Goal: Transaction & Acquisition: Purchase product/service

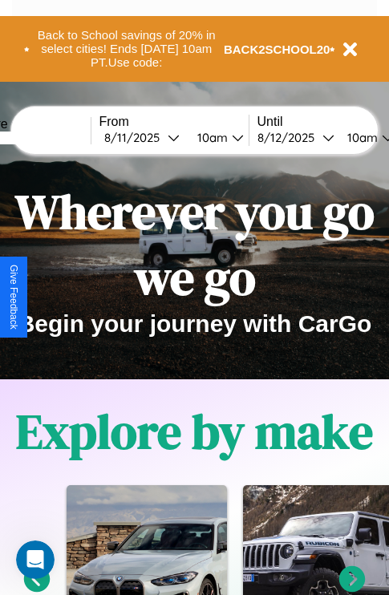
click at [55, 137] on input "text" at bounding box center [30, 138] width 120 height 13
type input "*******"
click at [160, 137] on div "[DATE]" at bounding box center [135, 137] width 63 height 15
select select "*"
select select "****"
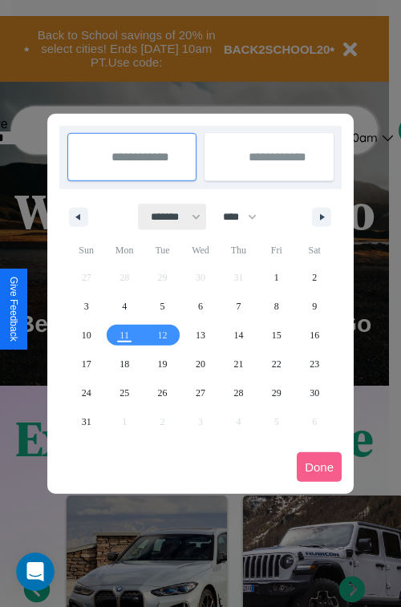
click at [168, 217] on select "******* ******** ***** ***** *** **** **** ****** ********* ******* ******** **…" at bounding box center [173, 217] width 68 height 26
select select "**"
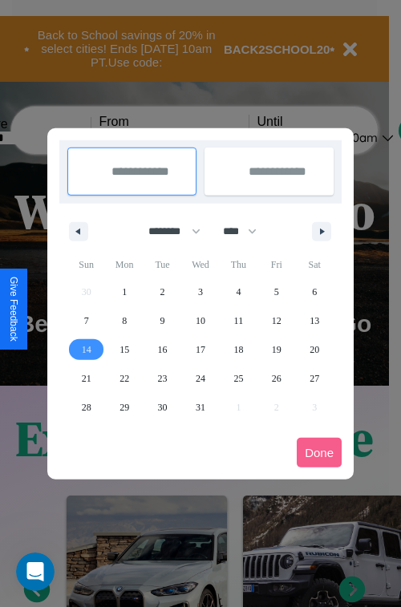
click at [86, 349] on span "14" at bounding box center [87, 349] width 10 height 29
type input "**********"
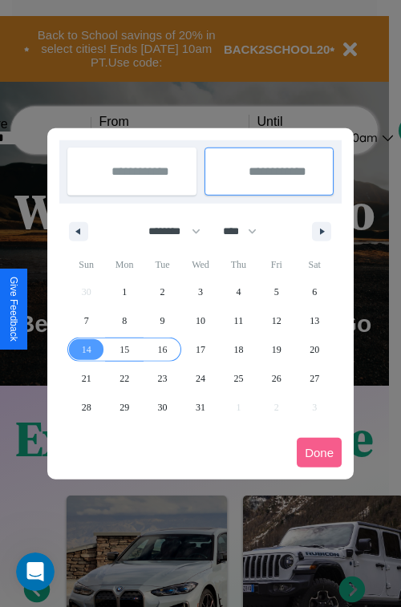
click at [162, 349] on span "16" at bounding box center [163, 349] width 10 height 29
type input "**********"
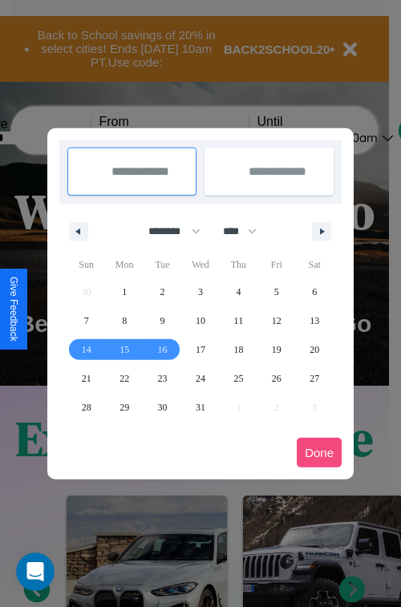
click at [319, 453] on button "Done" at bounding box center [319, 453] width 45 height 30
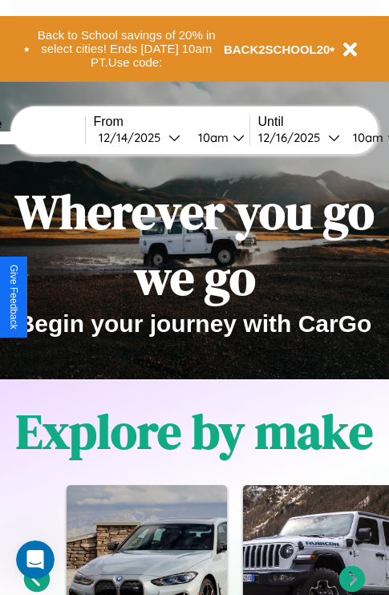
click at [230, 137] on div "10am" at bounding box center [211, 137] width 43 height 15
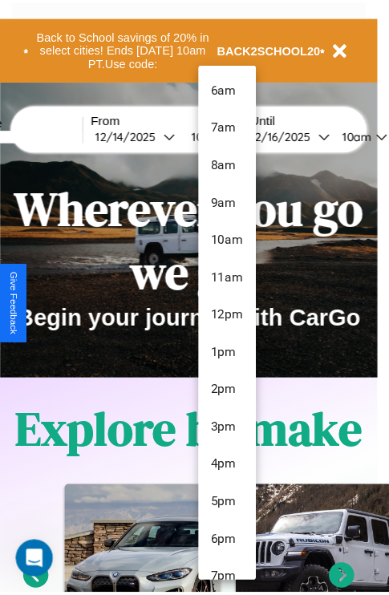
scroll to position [169, 0]
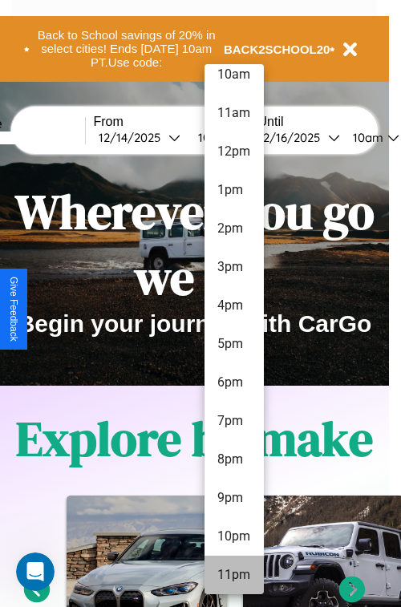
click at [233, 575] on li "11pm" at bounding box center [234, 575] width 59 height 39
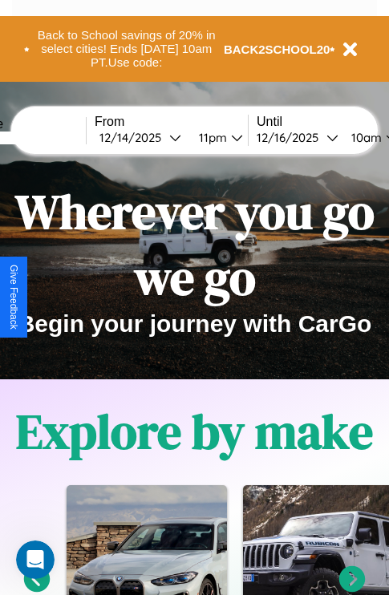
scroll to position [0, 63]
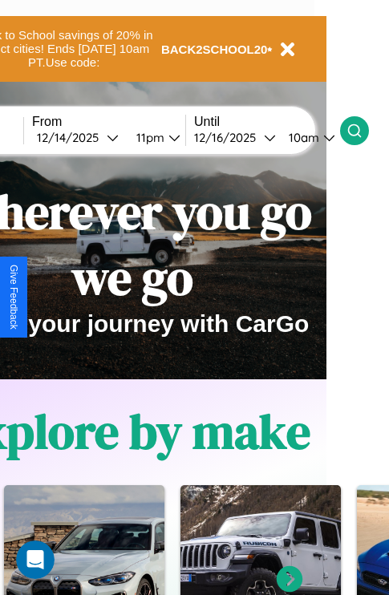
click at [363, 130] on icon at bounding box center [355, 131] width 16 height 16
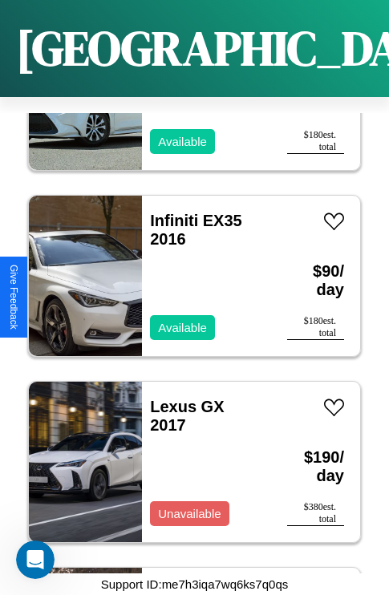
scroll to position [3783, 0]
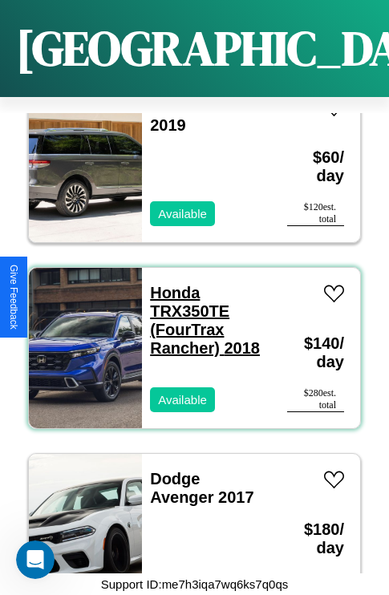
click at [170, 284] on link "Honda TRX350TE (FourTrax Rancher) 2018" at bounding box center [205, 320] width 110 height 73
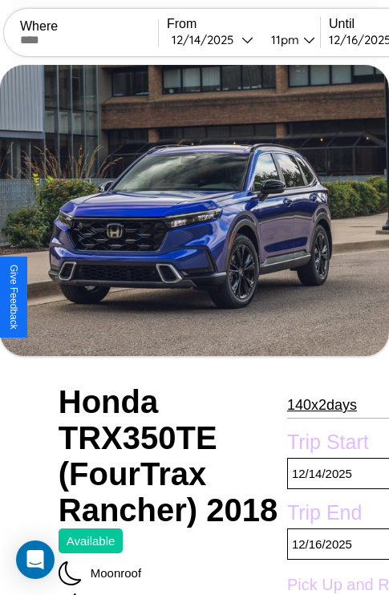
scroll to position [421, 71]
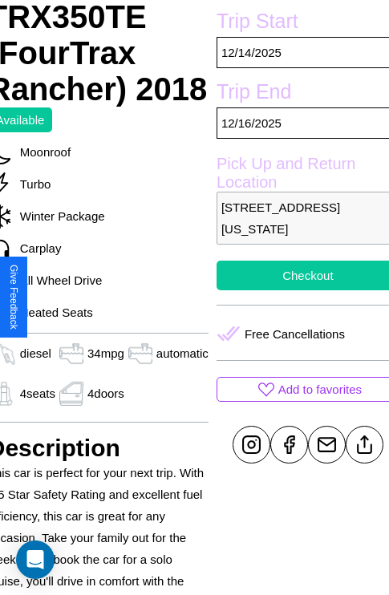
click at [297, 290] on button "Checkout" at bounding box center [308, 276] width 183 height 30
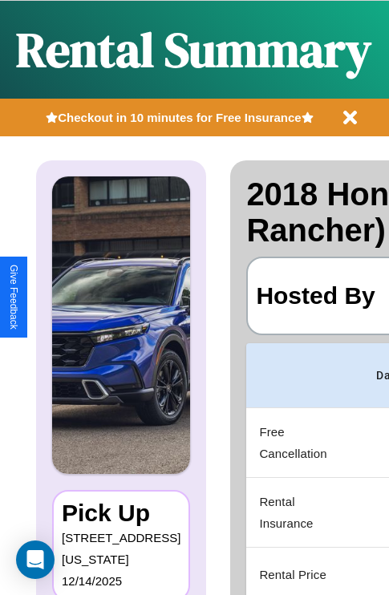
scroll to position [0, 311]
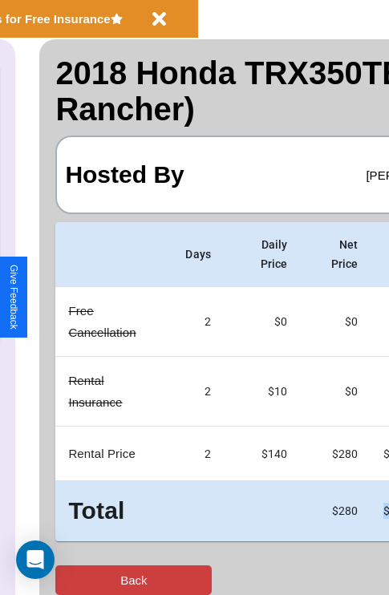
click at [78, 580] on button "Back" at bounding box center [133, 581] width 156 height 30
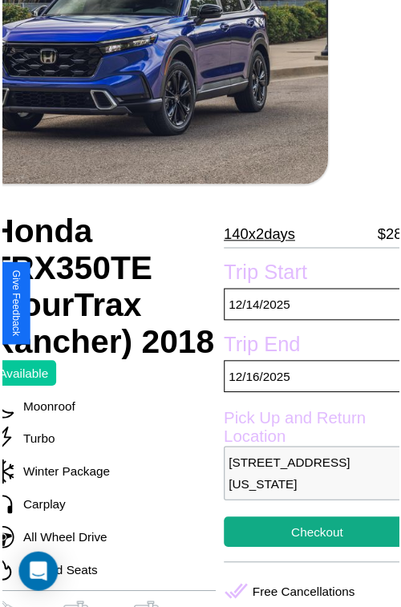
scroll to position [177, 71]
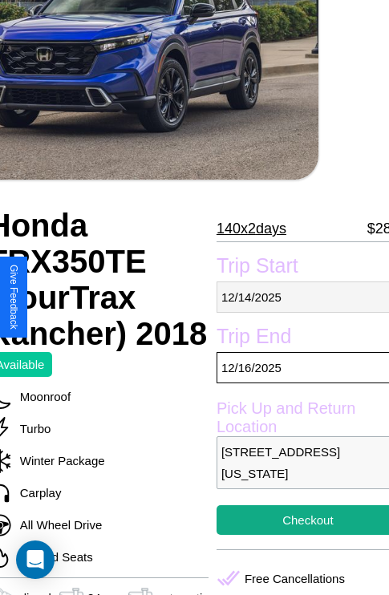
click at [297, 297] on p "12 / 14 / 2025" at bounding box center [308, 297] width 183 height 31
select select "*"
select select "****"
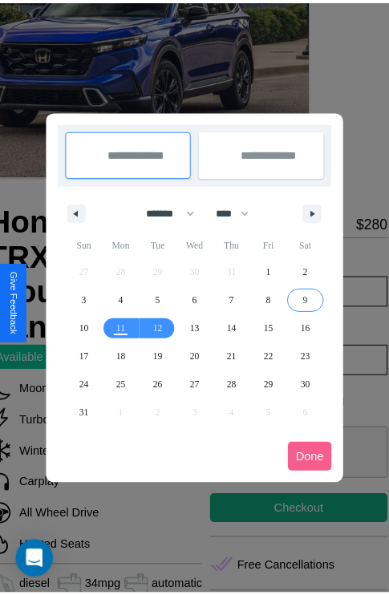
scroll to position [0, 71]
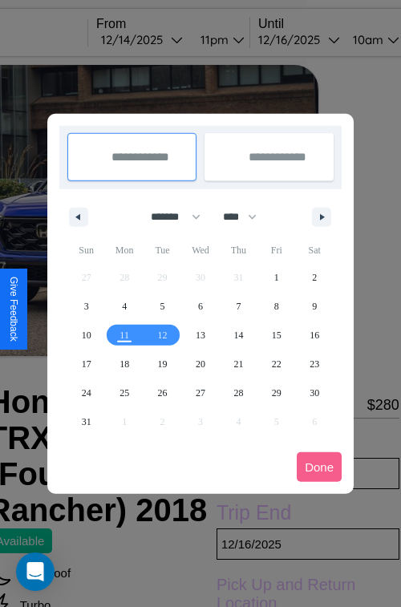
click at [164, 39] on div at bounding box center [200, 303] width 401 height 607
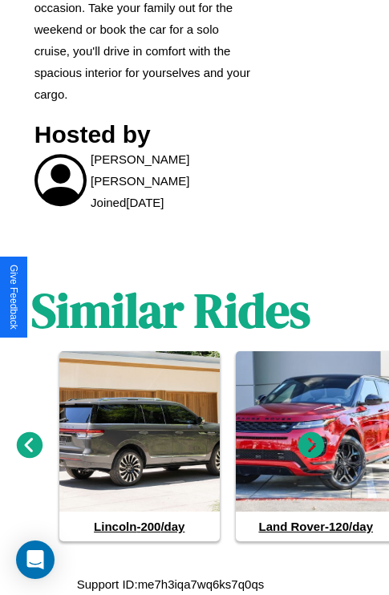
scroll to position [987, 24]
click at [311, 446] on icon at bounding box center [311, 445] width 26 height 26
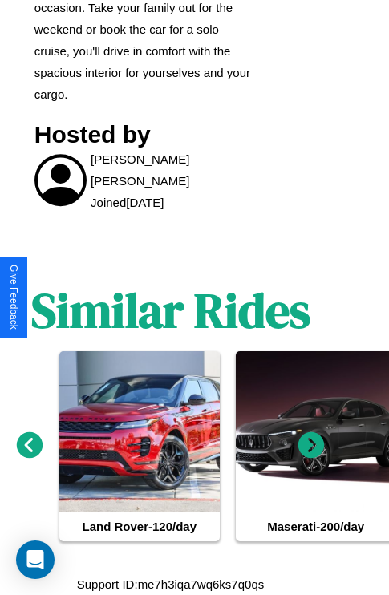
click at [311, 446] on icon at bounding box center [311, 445] width 26 height 26
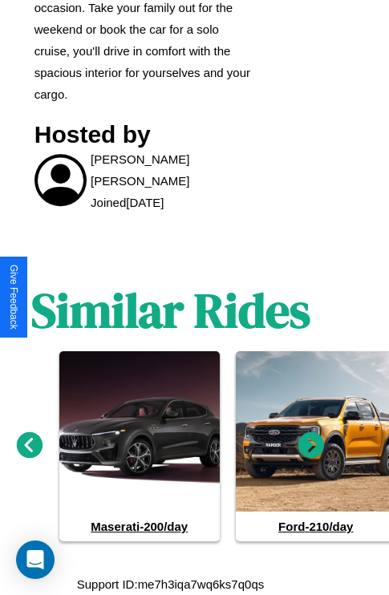
click at [311, 446] on icon at bounding box center [311, 445] width 26 height 26
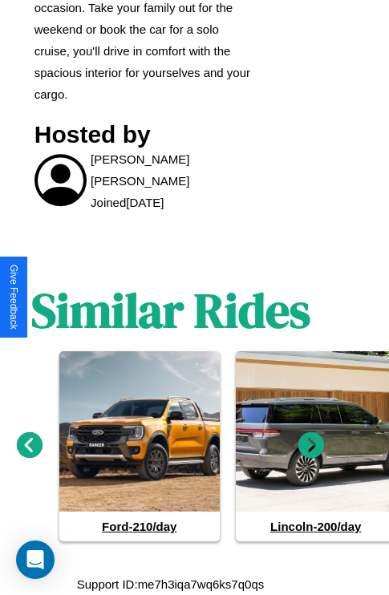
click at [311, 446] on icon at bounding box center [311, 445] width 26 height 26
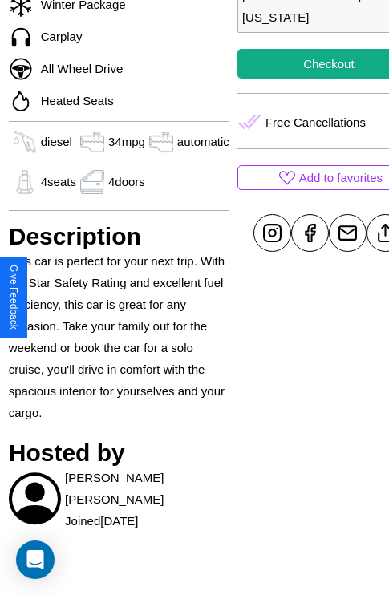
scroll to position [353, 71]
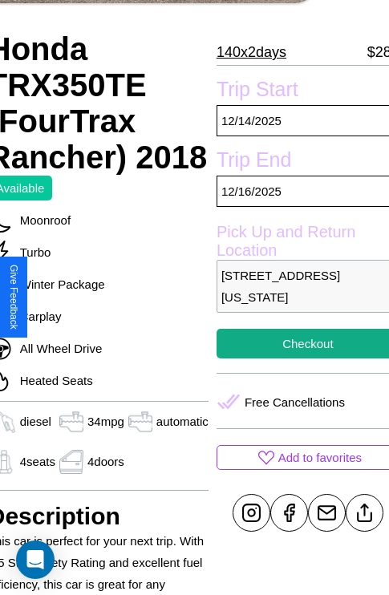
click at [297, 297] on p "2343 Sunset Boulevard Seattle Washington 21622 United States" at bounding box center [308, 286] width 183 height 53
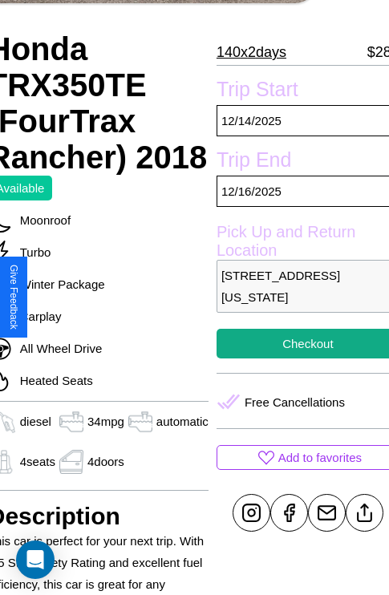
click at [297, 297] on p "2343 Sunset Boulevard Seattle Washington 21622 United States" at bounding box center [308, 286] width 183 height 53
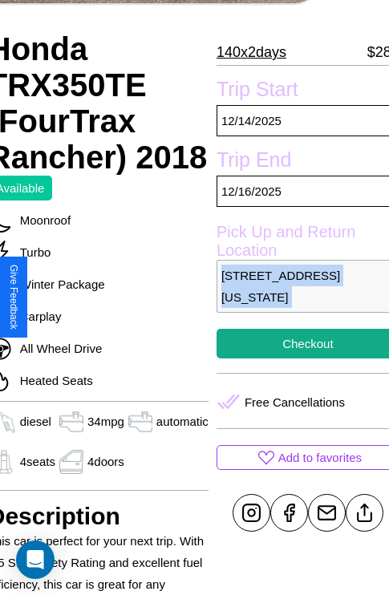
click at [297, 297] on p "2343 Sunset Boulevard Seattle Washington 21622 United States" at bounding box center [308, 286] width 183 height 53
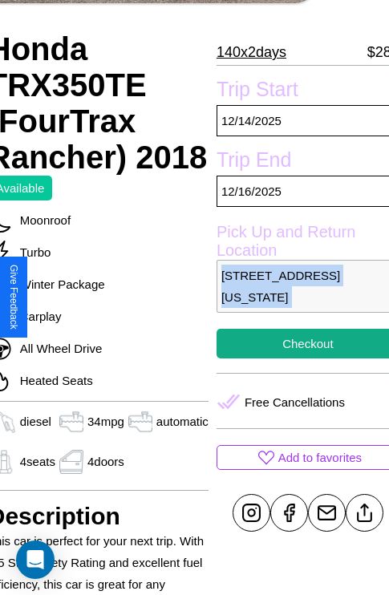
click at [297, 297] on p "2343 Sunset Boulevard Seattle Washington 21622 United States" at bounding box center [308, 286] width 183 height 53
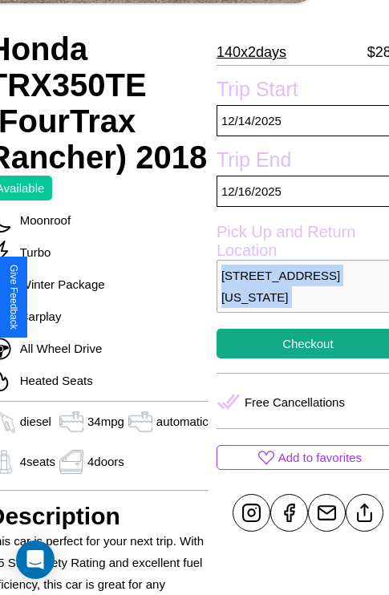
click at [297, 297] on p "2343 Sunset Boulevard Seattle Washington 21622 United States" at bounding box center [308, 286] width 183 height 53
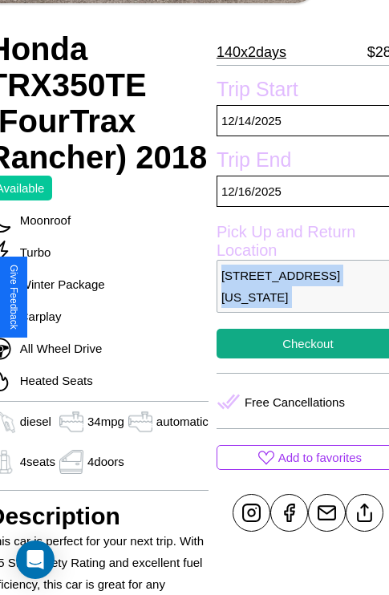
click at [297, 297] on p "2343 Sunset Boulevard Seattle Washington 21622 United States" at bounding box center [308, 286] width 183 height 53
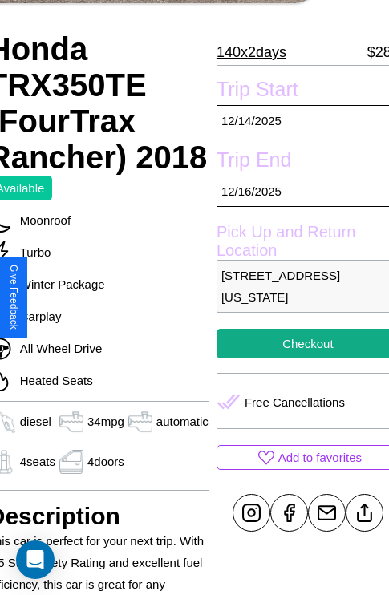
scroll to position [421, 71]
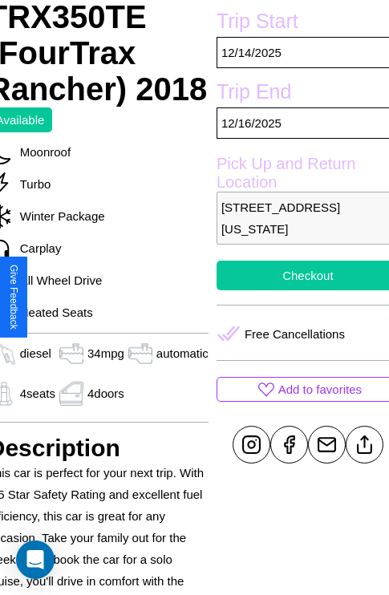
click at [297, 290] on button "Checkout" at bounding box center [308, 276] width 183 height 30
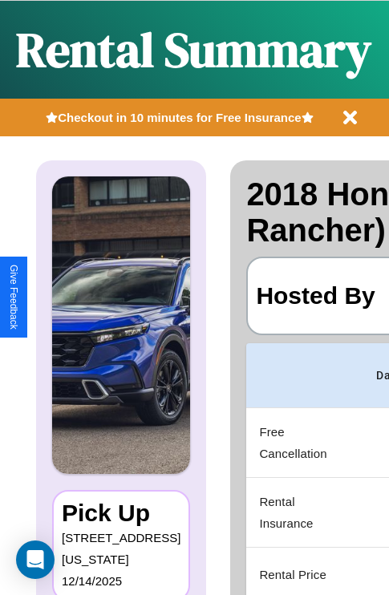
scroll to position [0, 311]
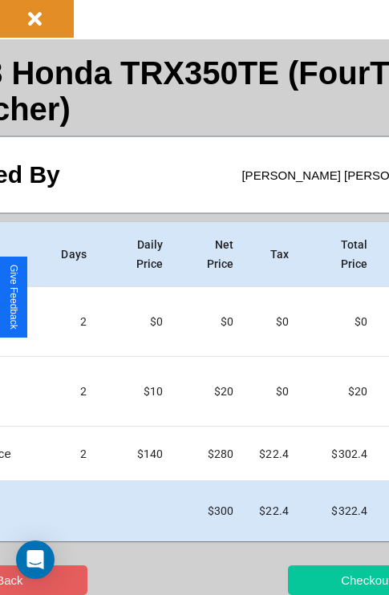
click at [311, 580] on button "Checkout" at bounding box center [366, 581] width 156 height 30
